Goal: Transaction & Acquisition: Purchase product/service

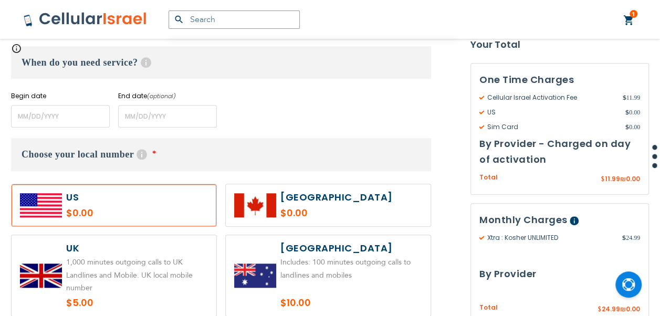
scroll to position [525, 0]
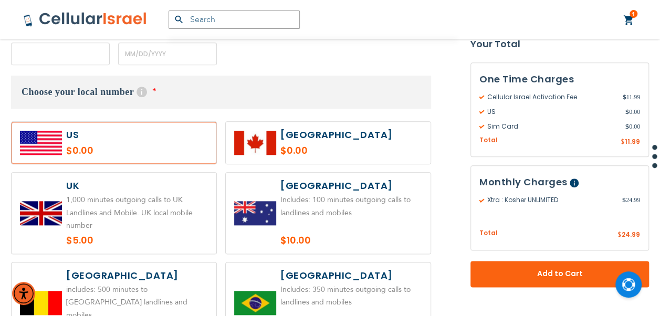
click at [82, 57] on input "name" at bounding box center [60, 54] width 99 height 23
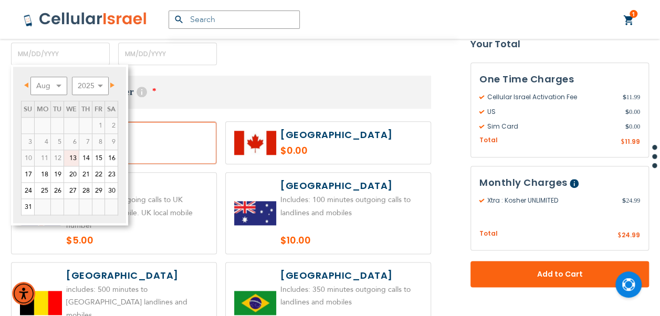
click at [110, 85] on span "Next" at bounding box center [112, 84] width 4 height 5
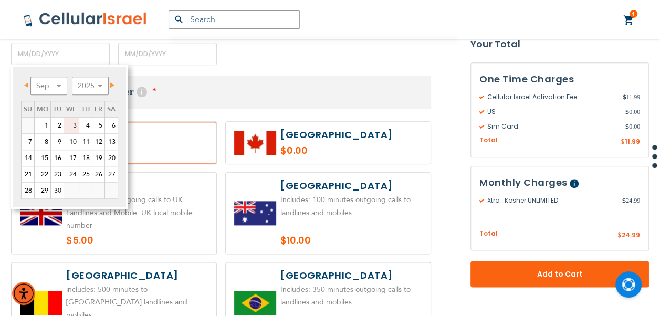
click at [69, 125] on link "3" at bounding box center [71, 126] width 15 height 16
type input "[DATE]"
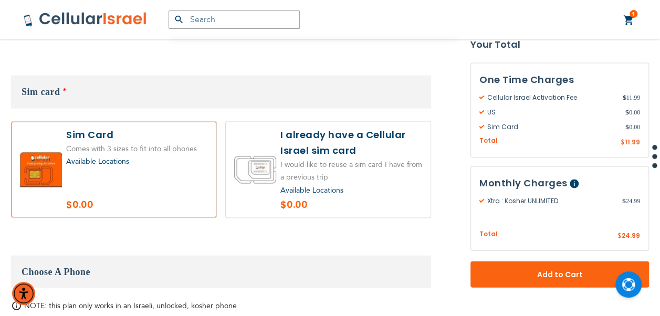
scroll to position [998, 0]
click at [286, 151] on label at bounding box center [328, 169] width 205 height 97
radio input "true"
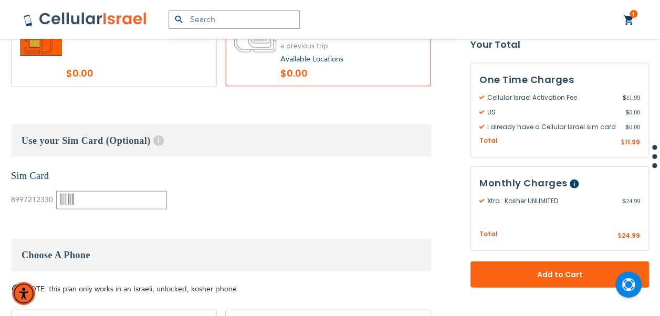
scroll to position [1208, 0]
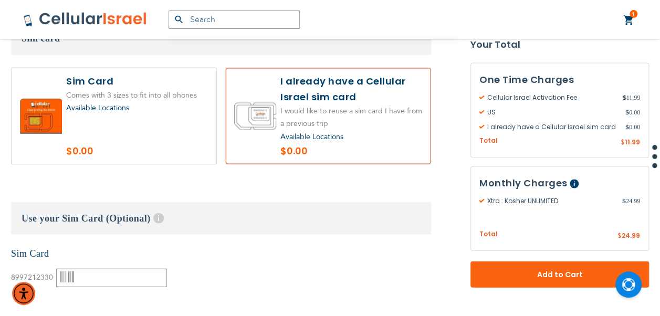
click at [144, 110] on label at bounding box center [114, 116] width 205 height 97
radio input "true"
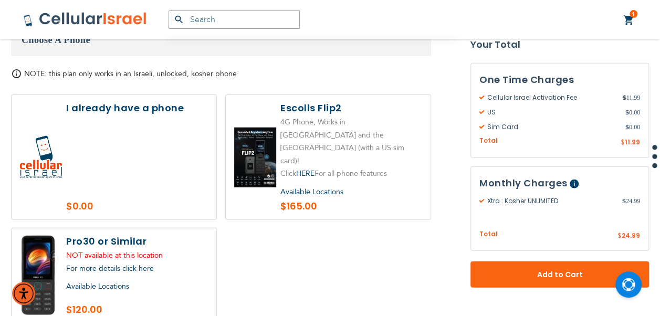
scroll to position [1261, 0]
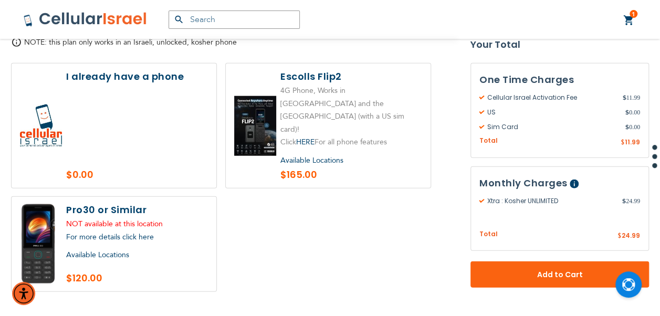
click at [129, 98] on label at bounding box center [114, 126] width 205 height 125
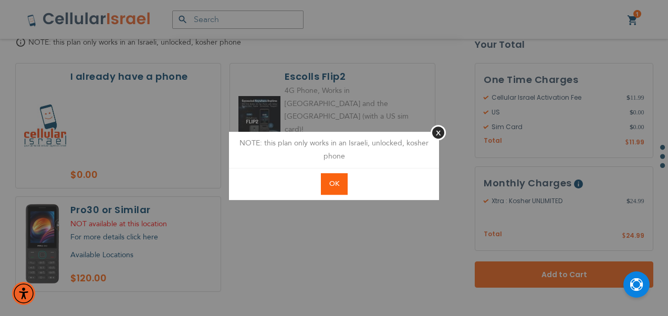
click at [346, 190] on button "OK" at bounding box center [334, 184] width 27 height 22
radio input "true"
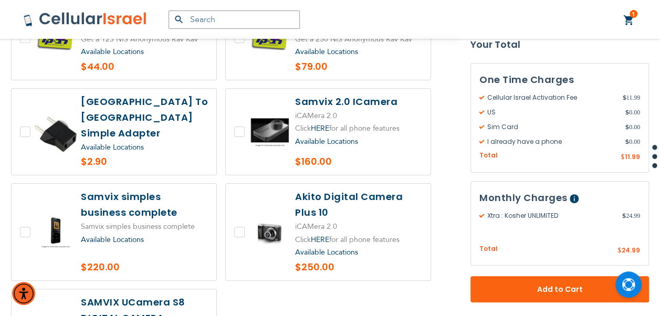
scroll to position [2101, 0]
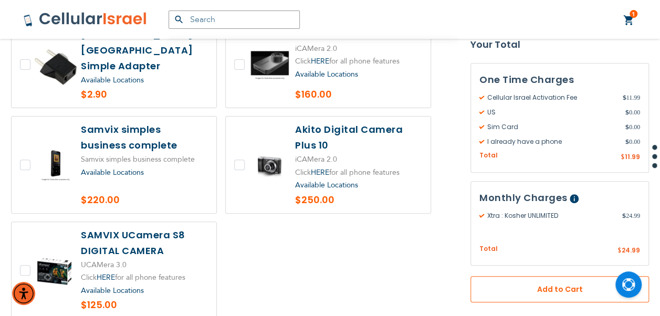
click at [518, 276] on button "Add to Cart" at bounding box center [560, 289] width 179 height 26
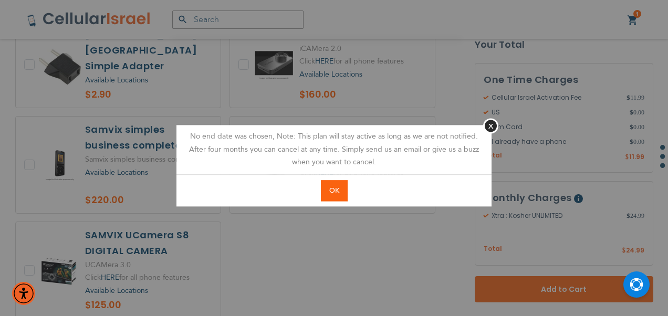
click at [329, 183] on button "OK" at bounding box center [334, 191] width 27 height 22
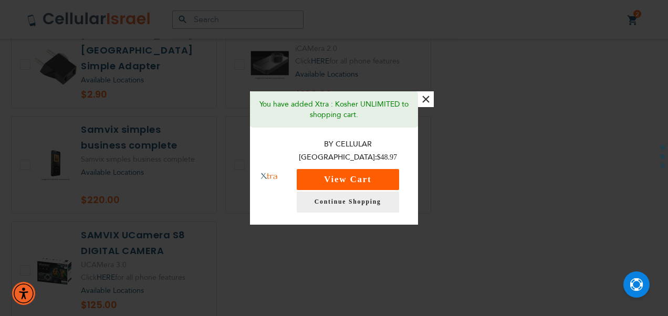
click at [377, 169] on button "View Cart" at bounding box center [348, 179] width 102 height 21
